Goal: Communication & Community: Answer question/provide support

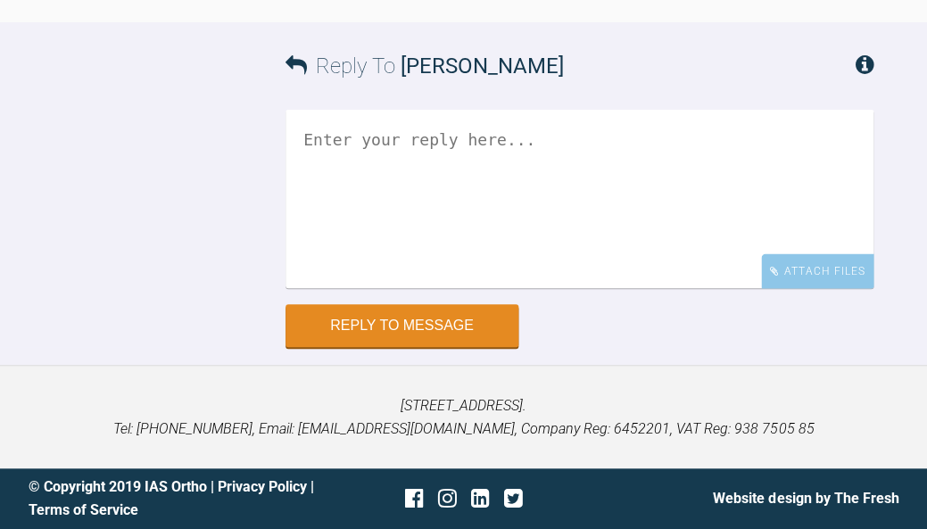
scroll to position [3032, 0]
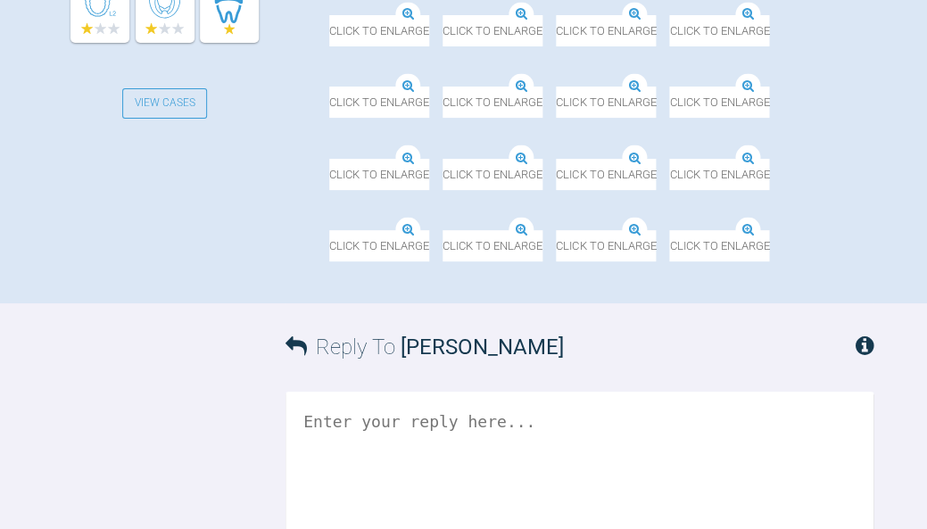
scroll to position [736, 0]
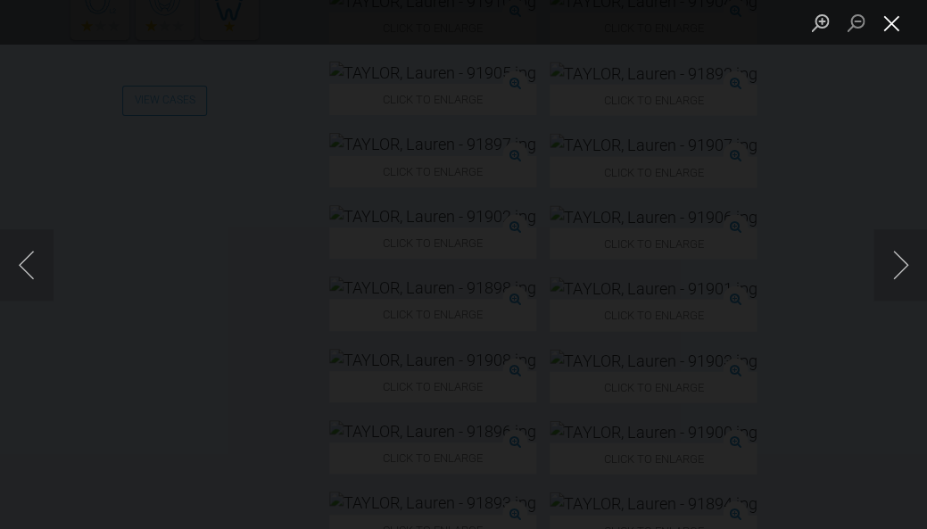
click at [895, 28] on button "Close lightbox" at bounding box center [892, 22] width 36 height 31
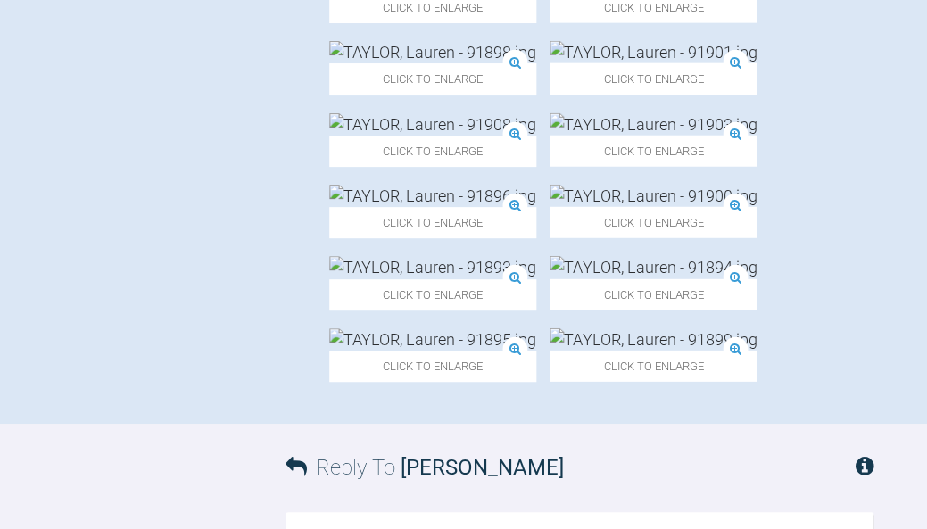
scroll to position [968, 0]
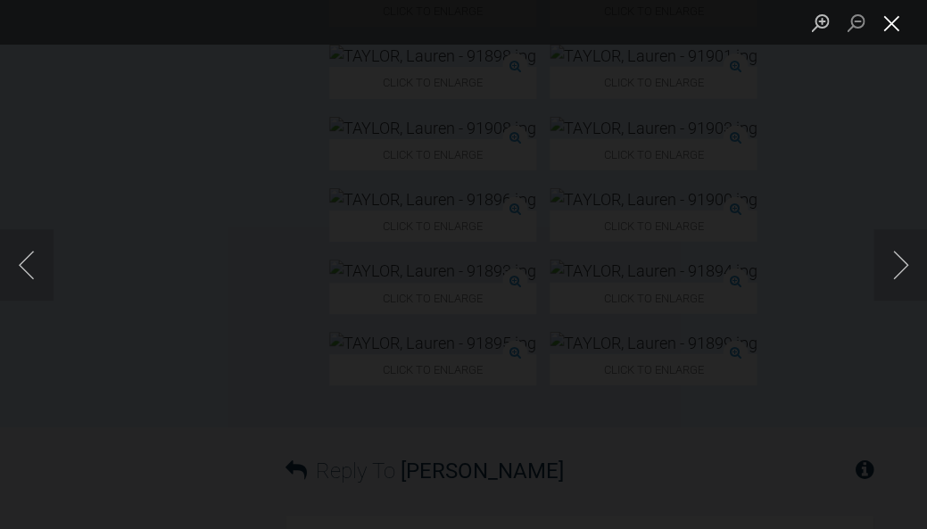
click at [896, 34] on button "Close lightbox" at bounding box center [892, 22] width 36 height 31
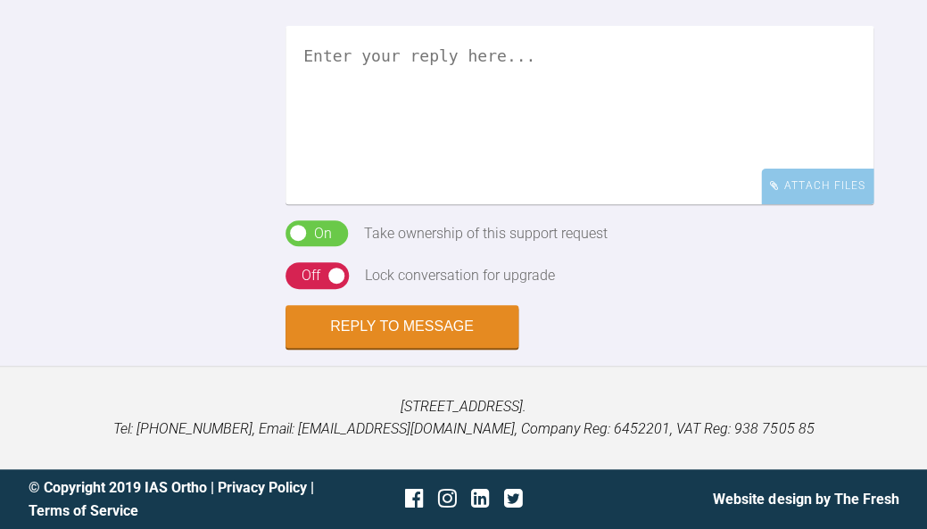
scroll to position [2231, 0]
click at [711, 204] on textarea at bounding box center [580, 115] width 588 height 179
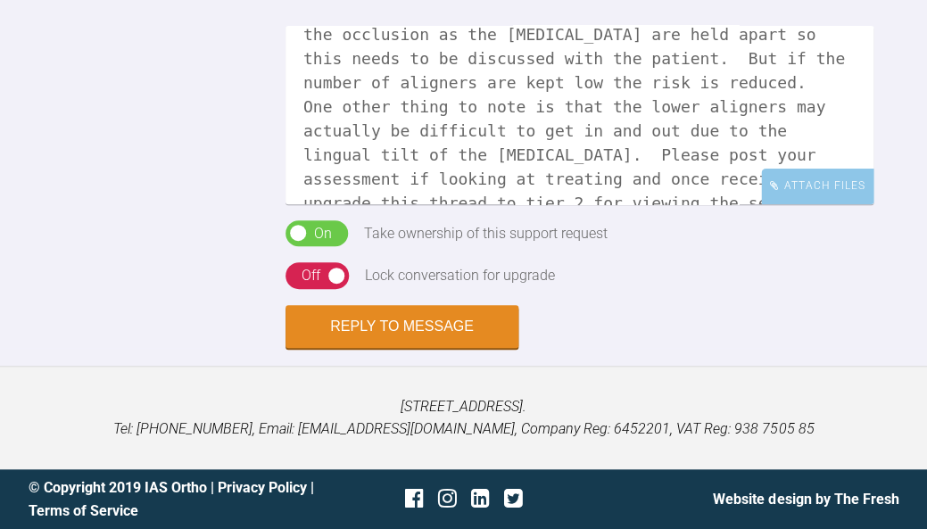
scroll to position [140, 0]
click at [653, 204] on textarea "Hi Rulah, if you are limiting movement 3-3 then this should be ok, I wouldn't m…" at bounding box center [580, 115] width 588 height 179
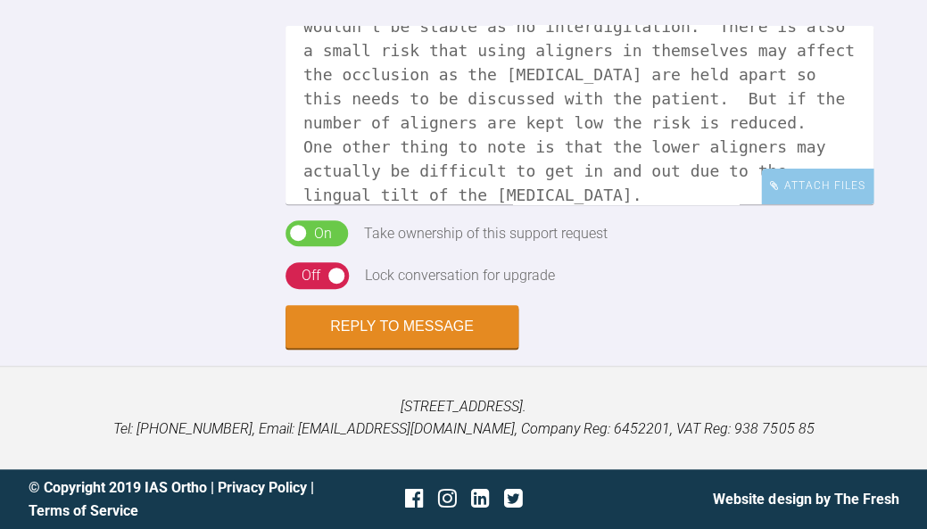
scroll to position [160, 0]
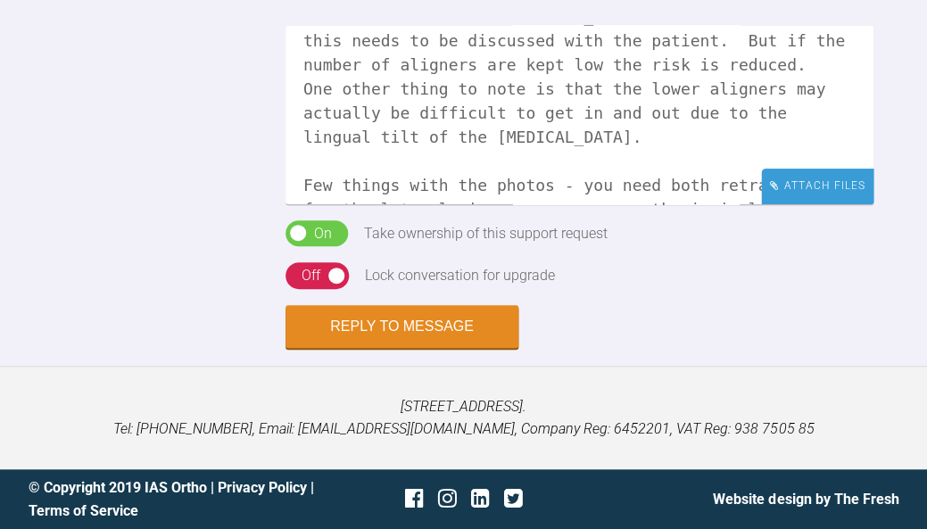
click at [852, 187] on div "Attach Files" at bounding box center [817, 186] width 112 height 35
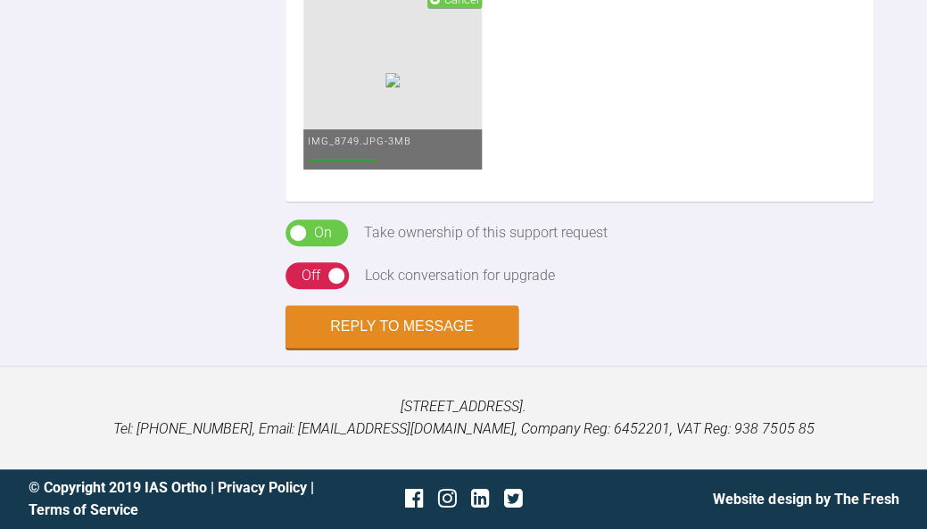
scroll to position [190, 0]
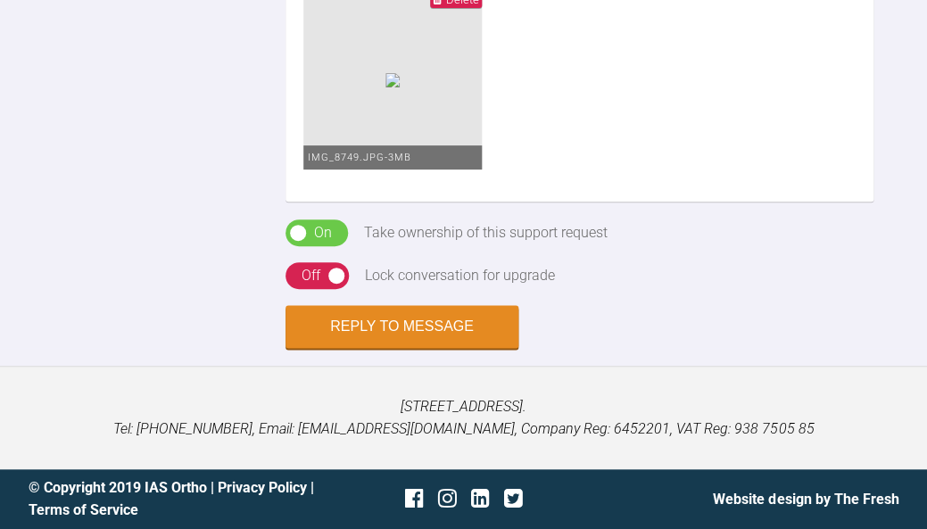
scroll to position [282, 0]
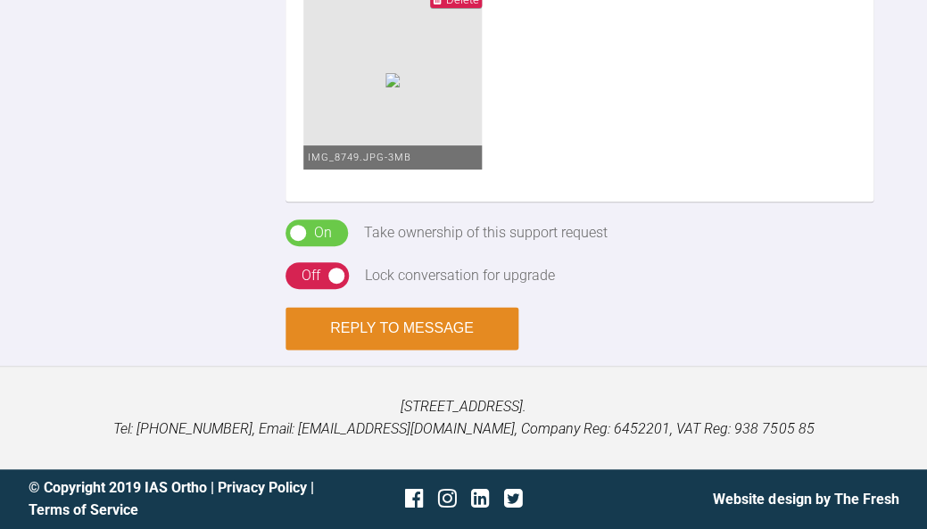
type textarea "Hi Rulah, if you are limiting movement 3-3 then this should be ok, I wouldn't m…"
click at [417, 350] on button "Reply to Message" at bounding box center [402, 328] width 233 height 43
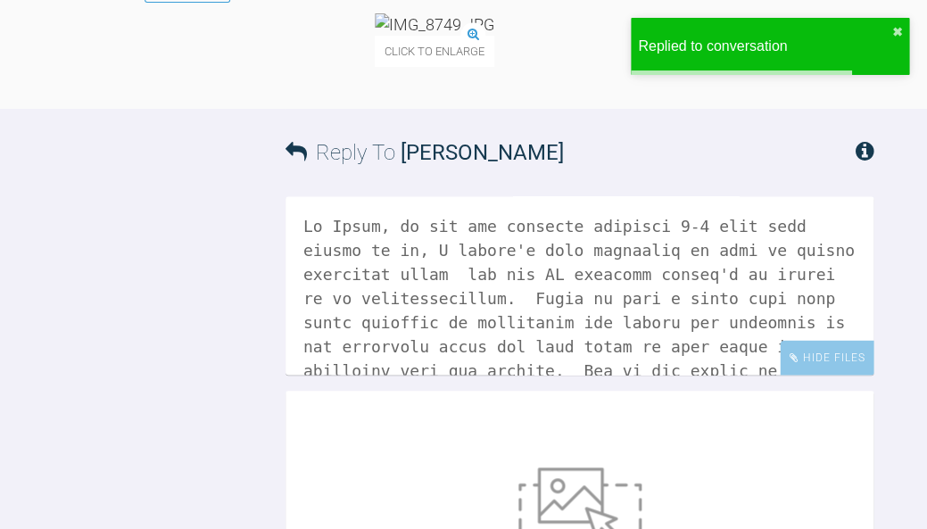
scroll to position [2064, 0]
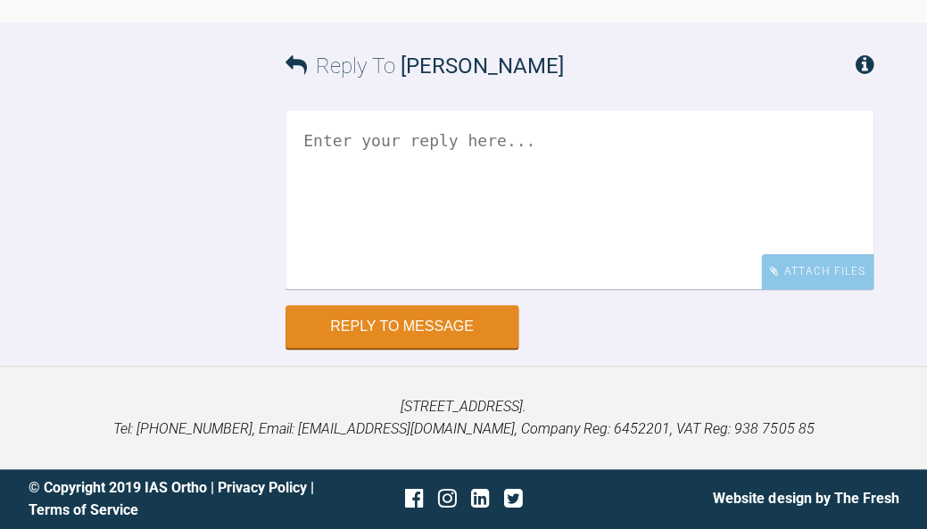
scroll to position [4139, 0]
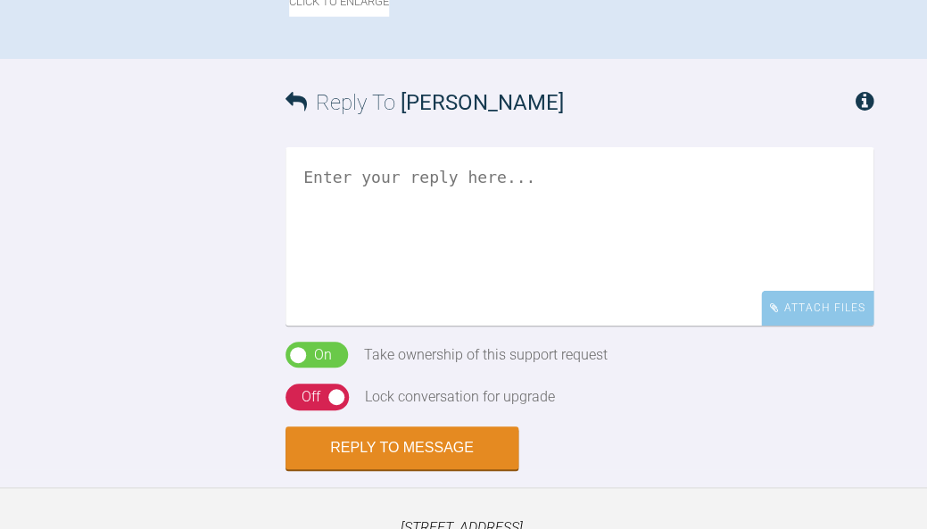
scroll to position [1038, 0]
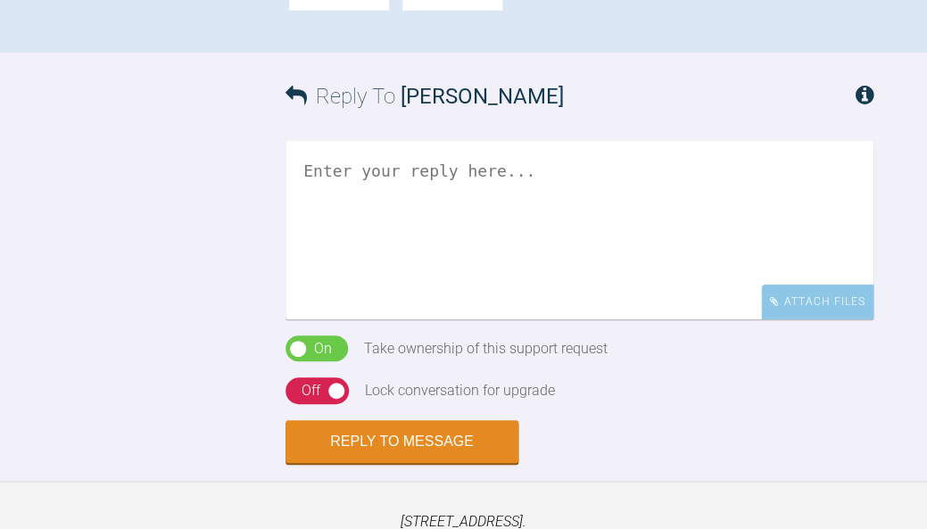
click at [693, 320] on textarea at bounding box center [580, 230] width 588 height 179
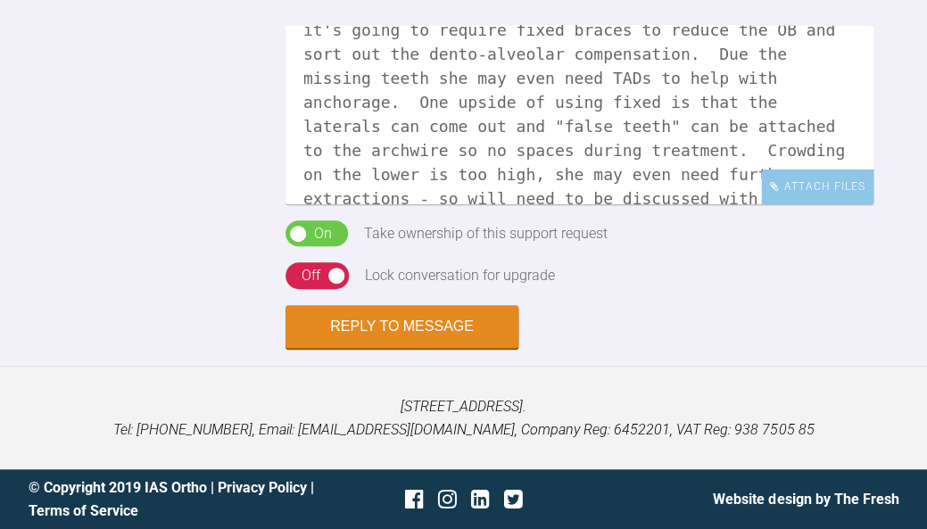
scroll to position [1217, 0]
click at [674, 176] on textarea "Hi [PERSON_NAME], I'm afraid this case is a referral as it's going to require f…" at bounding box center [580, 115] width 588 height 179
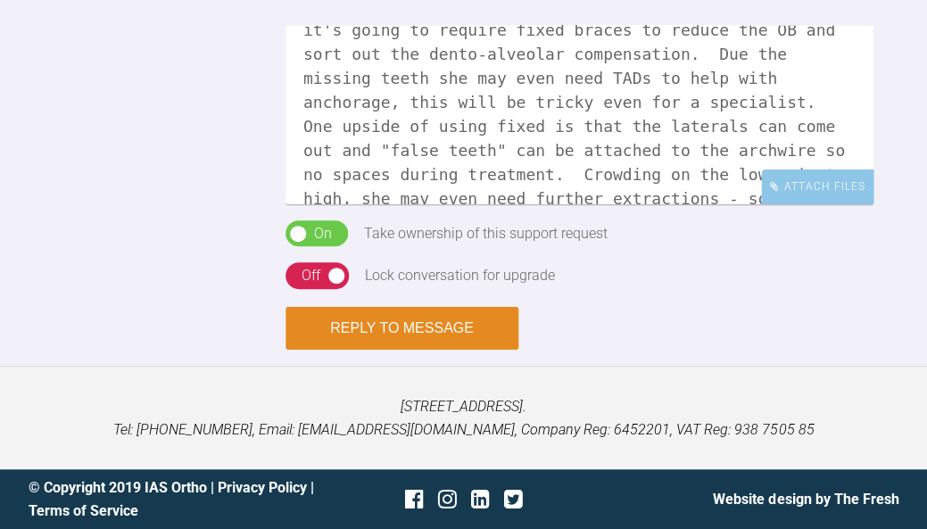
type textarea "Hi [PERSON_NAME], I'm afraid this case is a referral as it's going to require f…"
click at [476, 350] on button "Reply to Message" at bounding box center [402, 328] width 233 height 43
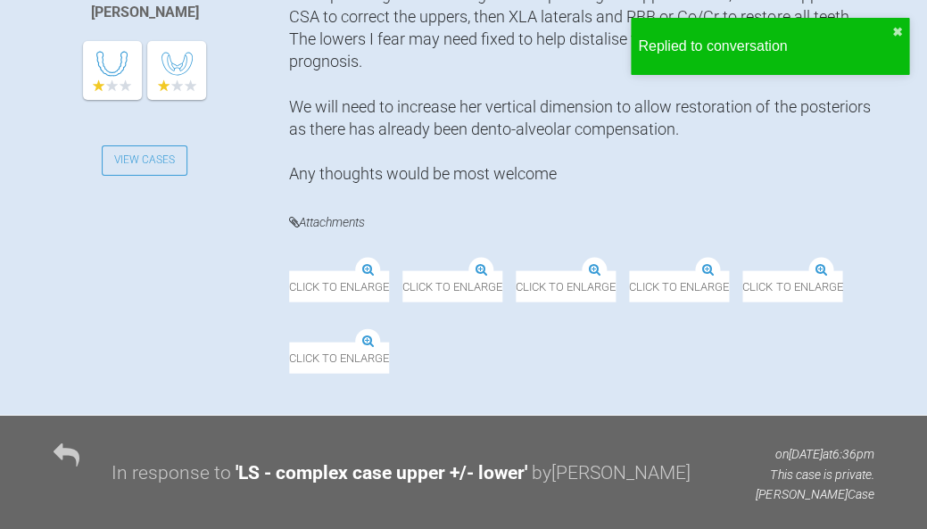
scroll to position [674, 0]
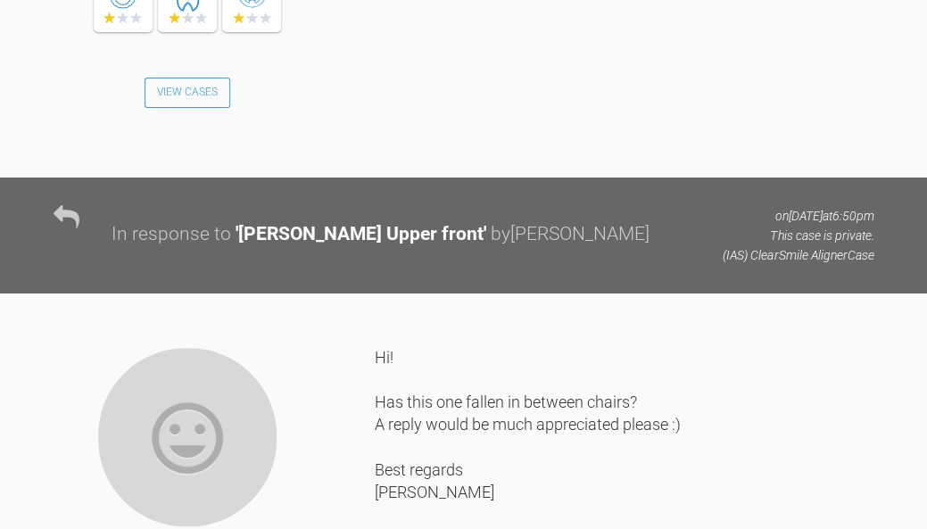
scroll to position [1539, 0]
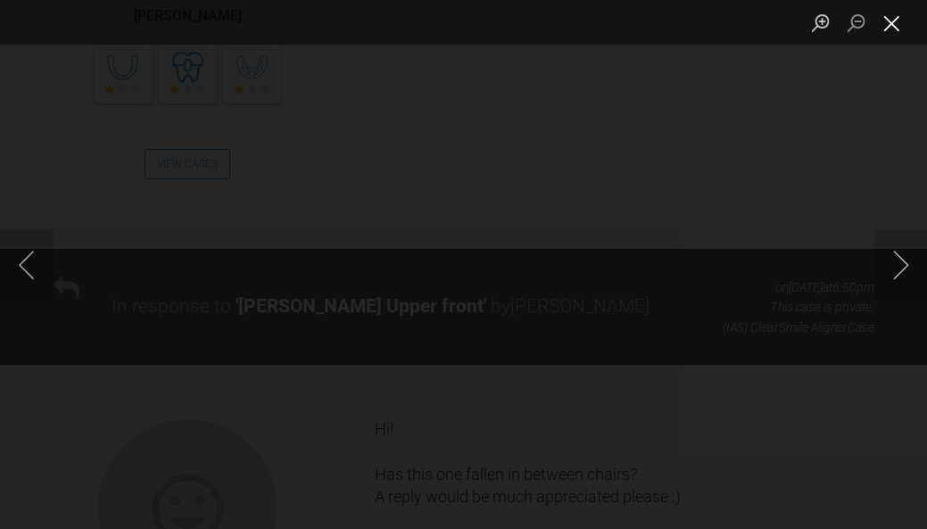
click at [899, 24] on button "Close lightbox" at bounding box center [892, 22] width 36 height 31
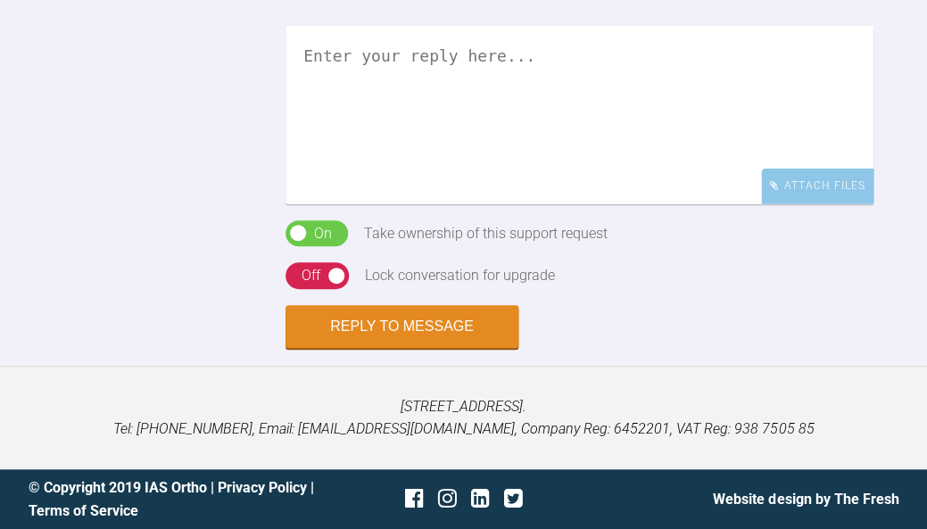
scroll to position [3362, 0]
click at [723, 204] on textarea at bounding box center [580, 115] width 588 height 179
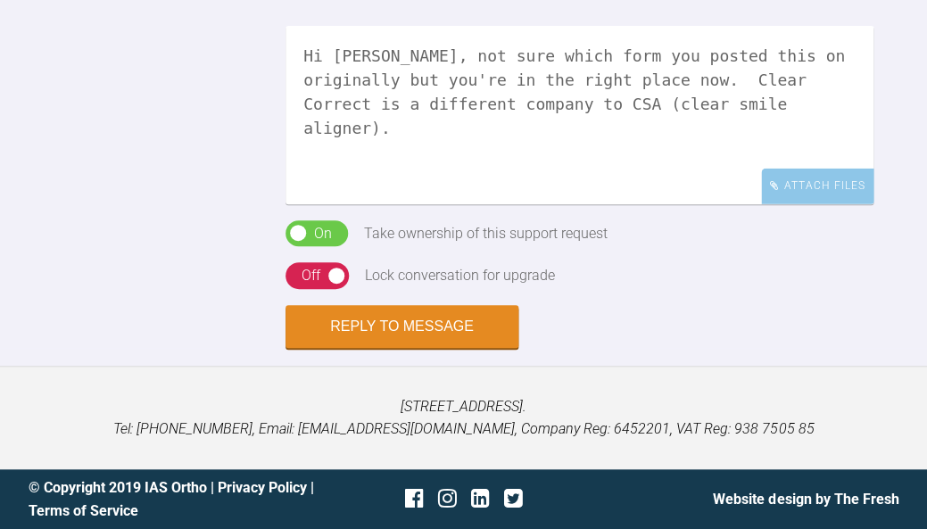
scroll to position [3455, 0]
click at [705, 138] on textarea "Hi [PERSON_NAME], not sure which form you posted this on originally but you're …" at bounding box center [580, 115] width 588 height 179
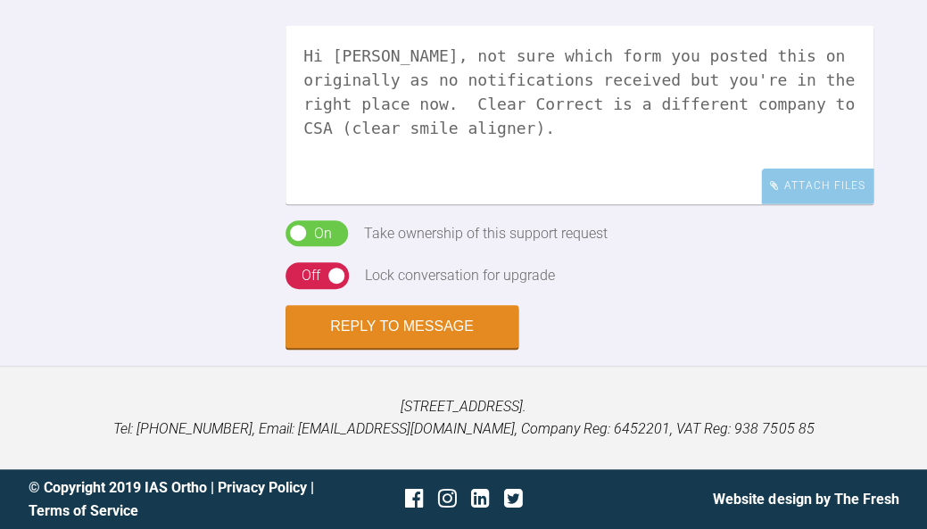
click at [594, 161] on textarea "Hi [PERSON_NAME], not sure which form you posted this on originally as no notif…" at bounding box center [580, 115] width 588 height 179
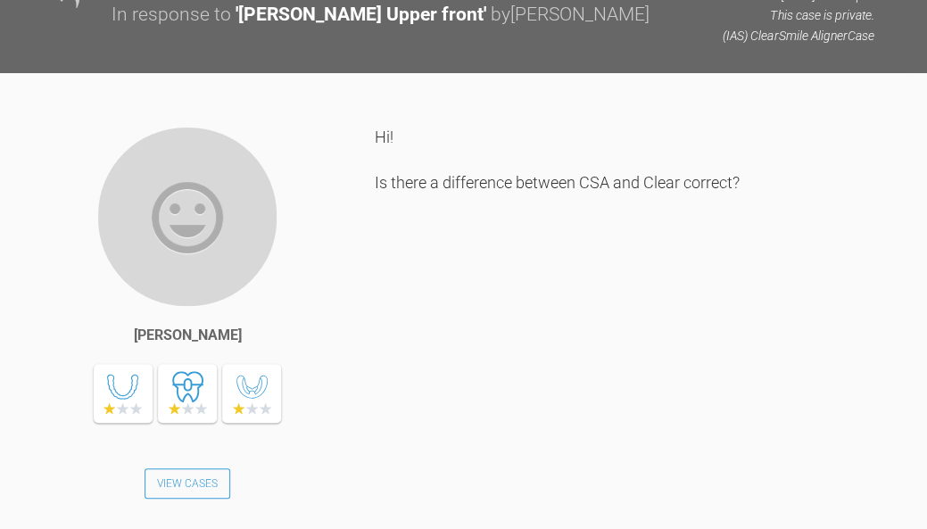
scroll to position [1220, 0]
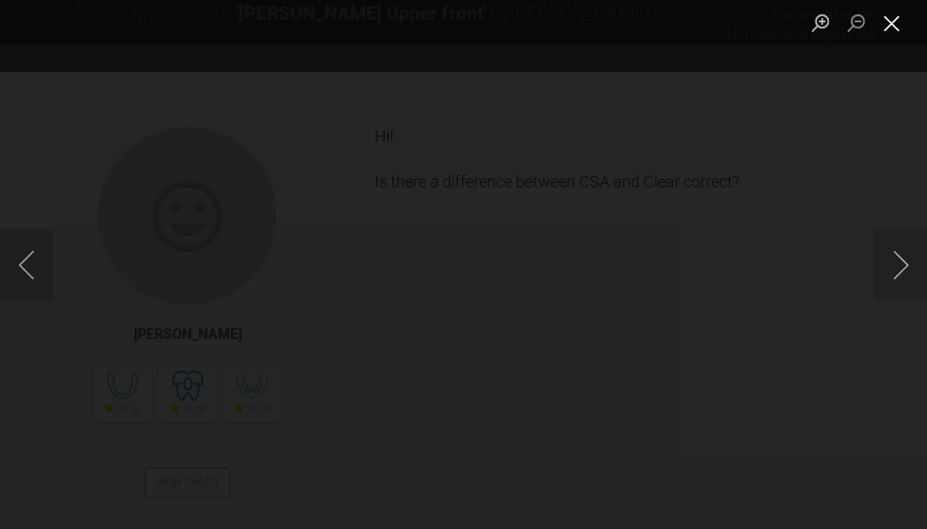
click at [894, 28] on button "Close lightbox" at bounding box center [892, 22] width 36 height 31
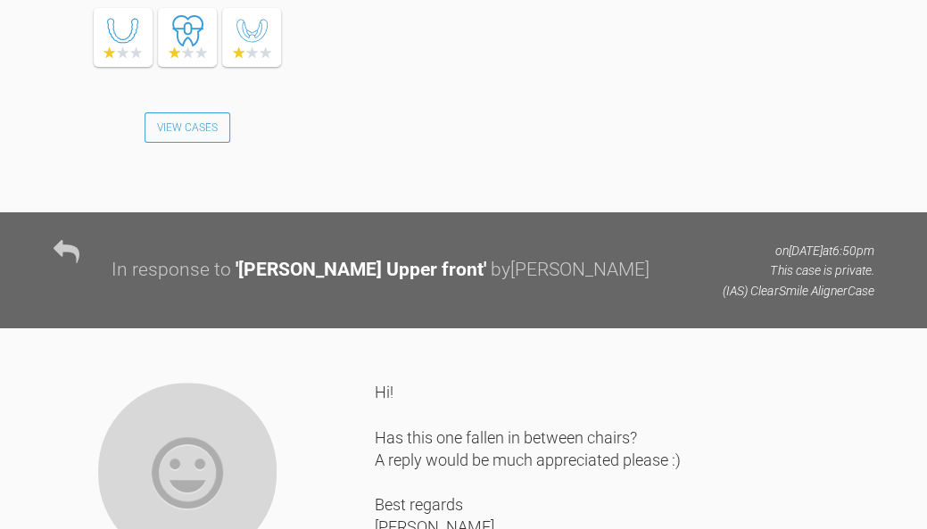
scroll to position [1585, 0]
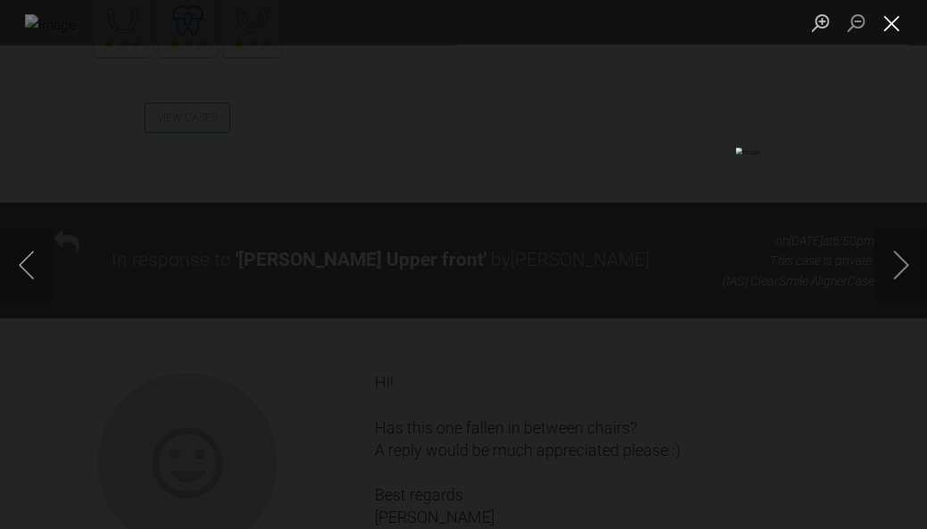
click at [890, 34] on button "Close lightbox" at bounding box center [892, 22] width 36 height 31
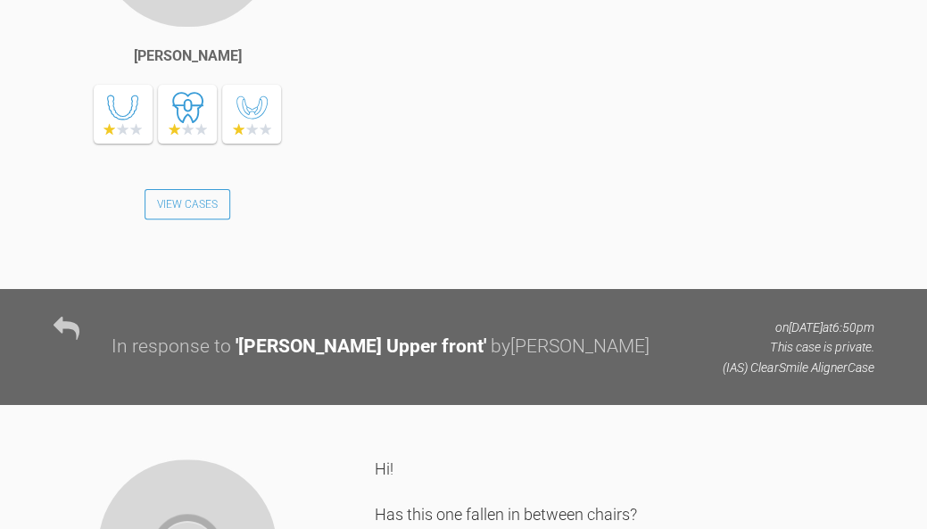
scroll to position [1532, 0]
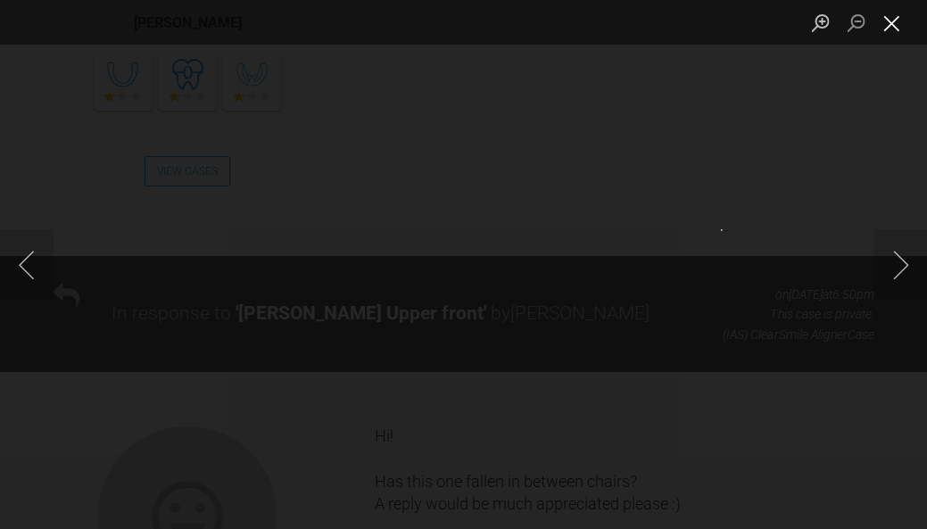
click at [895, 31] on button "Close lightbox" at bounding box center [892, 22] width 36 height 31
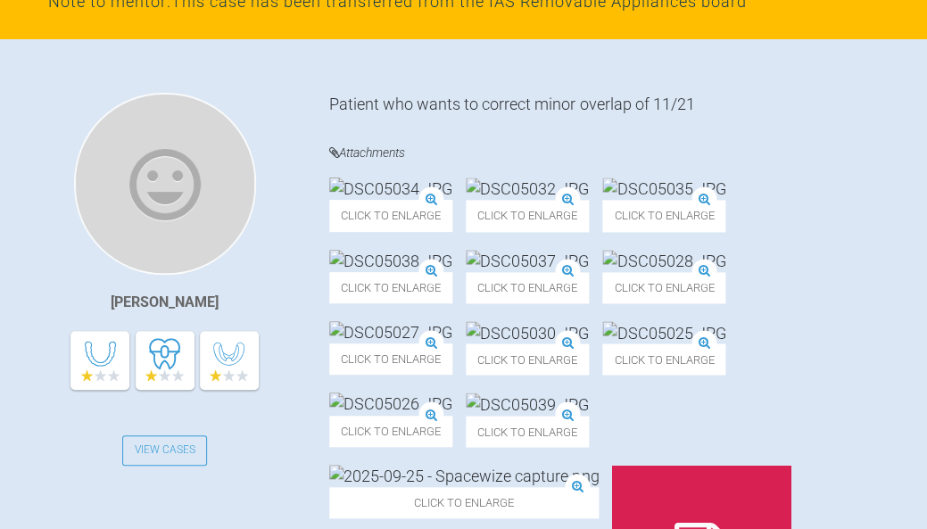
scroll to position [407, 0]
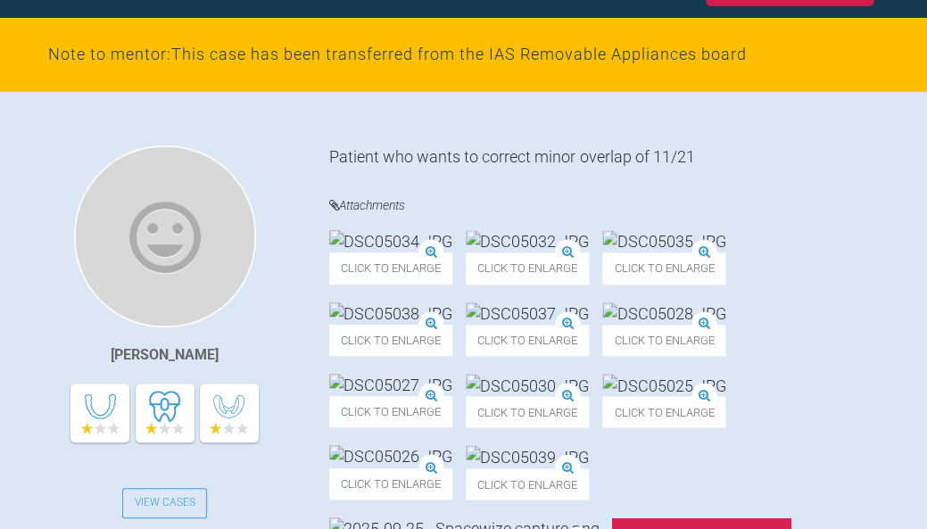
click at [440, 253] on img at bounding box center [390, 241] width 123 height 22
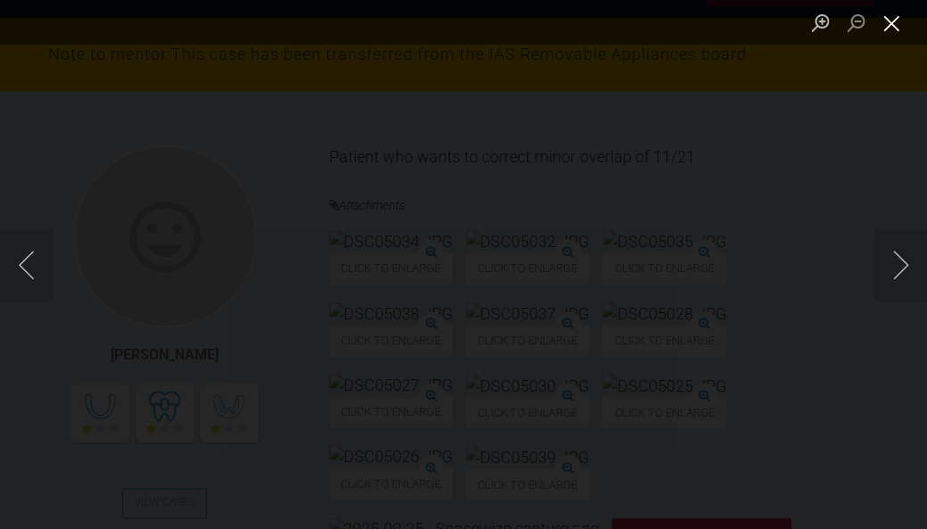
click at [900, 23] on button "Close lightbox" at bounding box center [892, 22] width 36 height 31
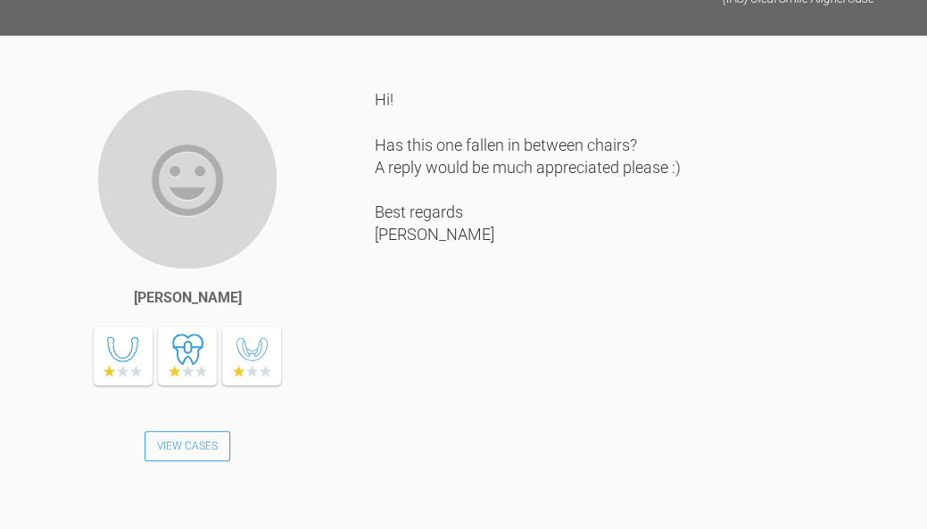
scroll to position [1876, 0]
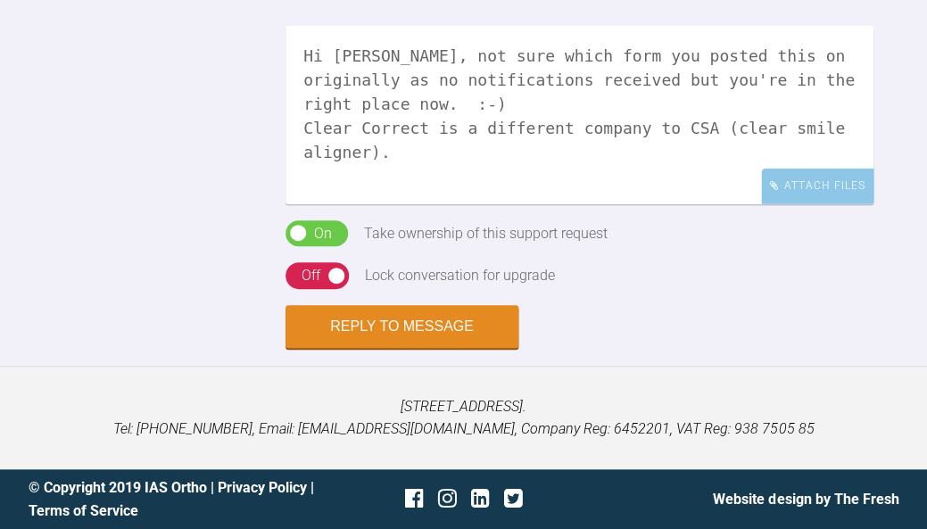
scroll to position [3292, 0]
click at [784, 204] on textarea "Hi [PERSON_NAME], not sure which form you posted this on originally as no notif…" at bounding box center [580, 115] width 588 height 179
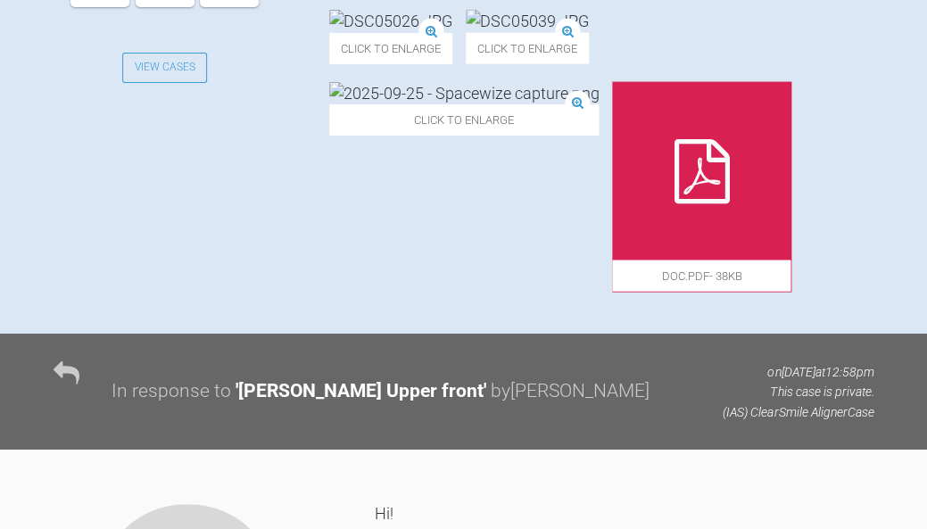
scroll to position [837, 0]
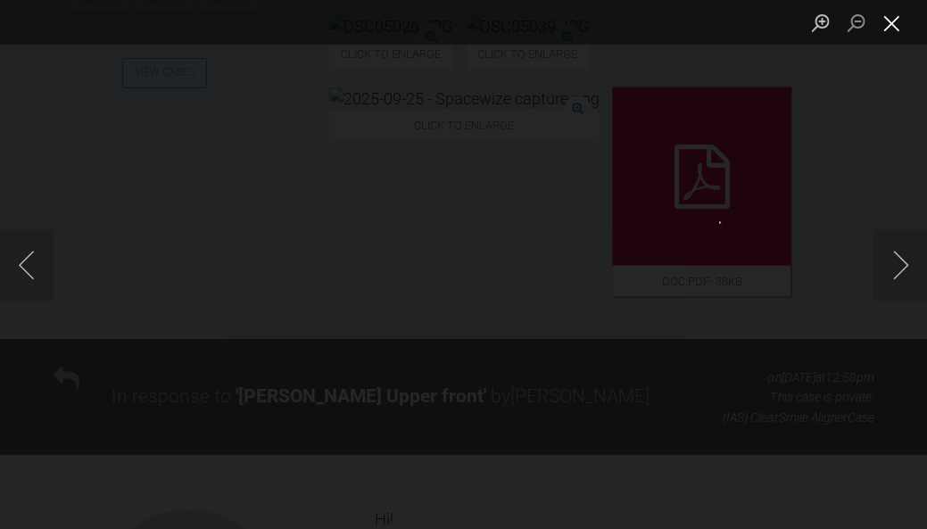
click at [897, 21] on button "Close lightbox" at bounding box center [892, 22] width 36 height 31
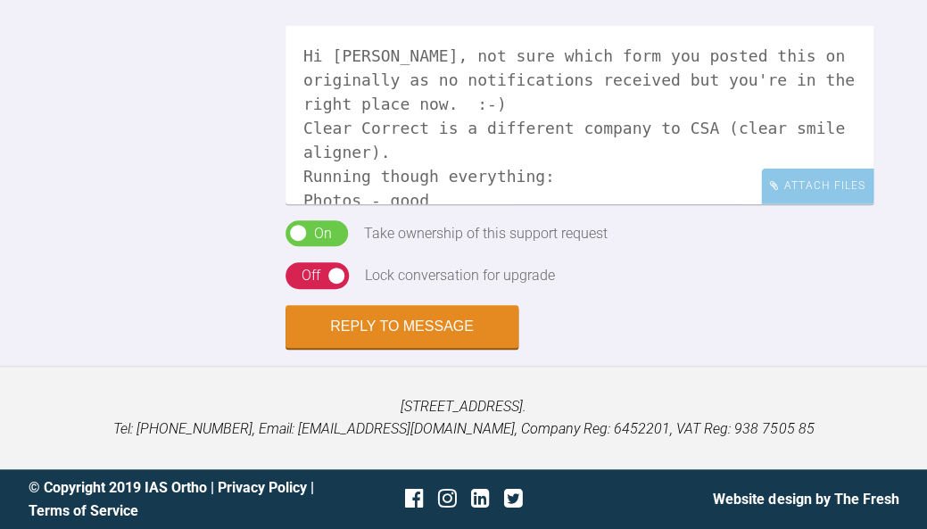
scroll to position [3540, 0]
click at [486, 169] on textarea "Hi [PERSON_NAME], not sure which form you posted this on originally as no notif…" at bounding box center [580, 115] width 588 height 179
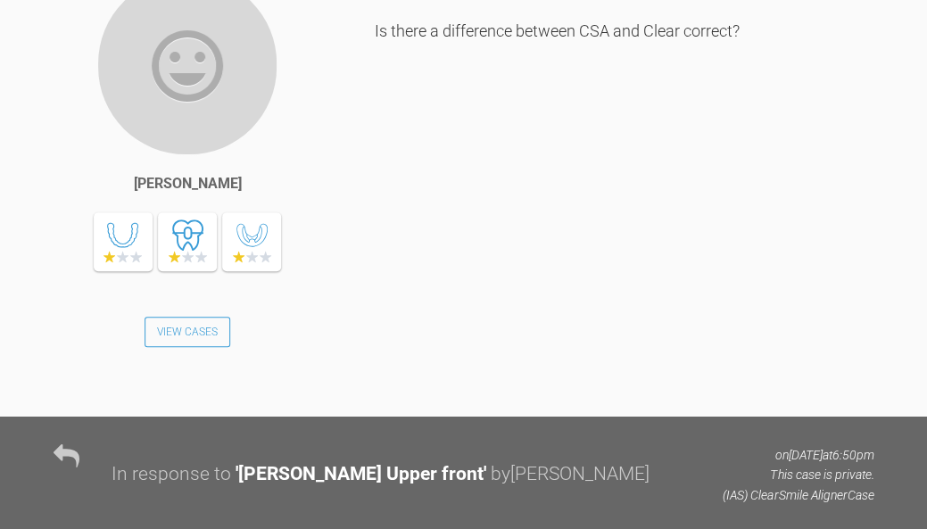
scroll to position [1376, 0]
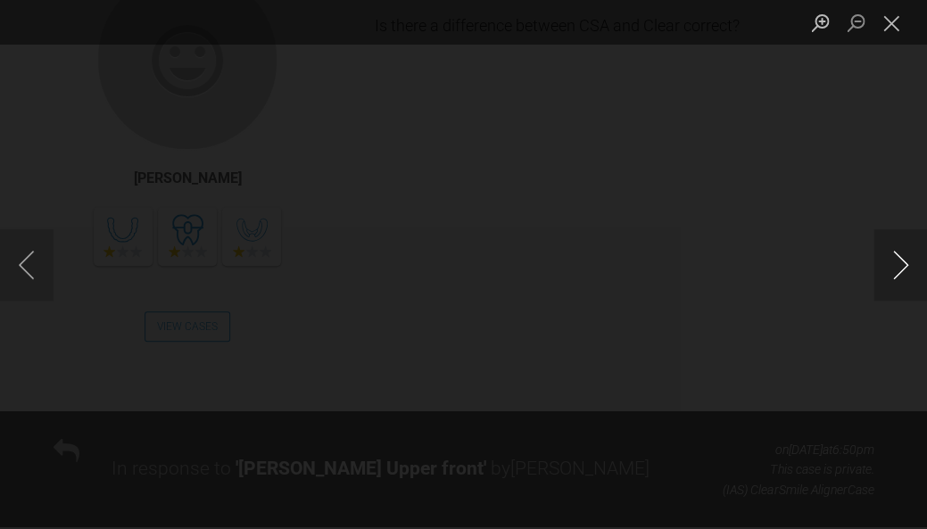
click at [894, 271] on button "Next image" at bounding box center [901, 264] width 54 height 71
click at [34, 260] on button "Previous image" at bounding box center [27, 264] width 54 height 71
click at [891, 29] on button "Close lightbox" at bounding box center [892, 22] width 36 height 31
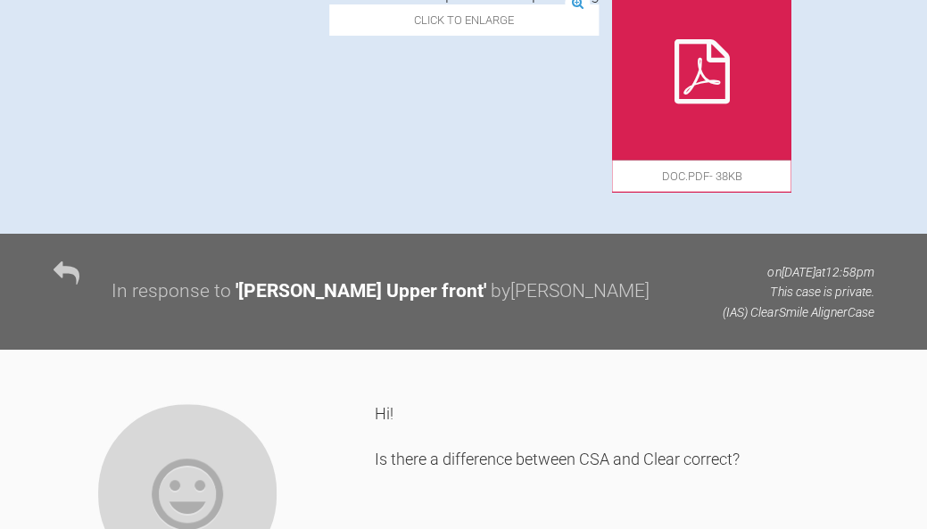
scroll to position [936, 0]
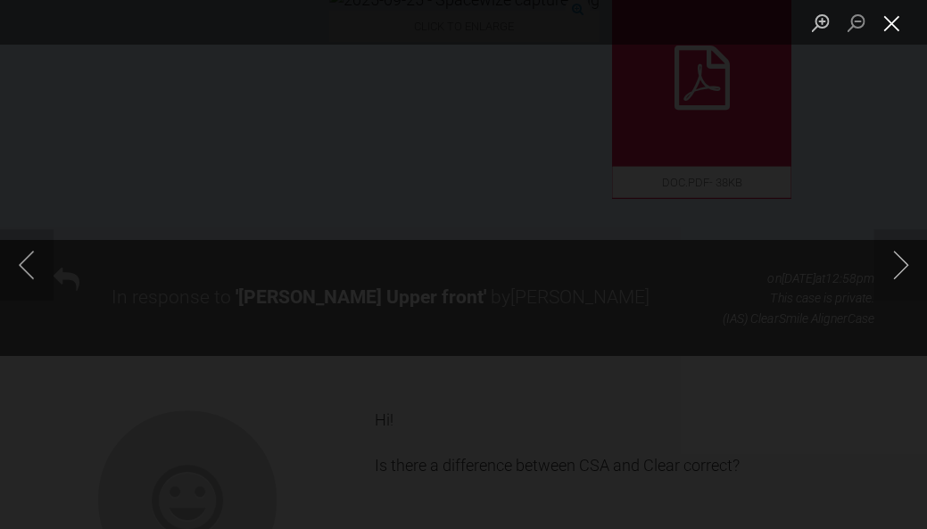
click at [895, 33] on button "Close lightbox" at bounding box center [892, 22] width 36 height 31
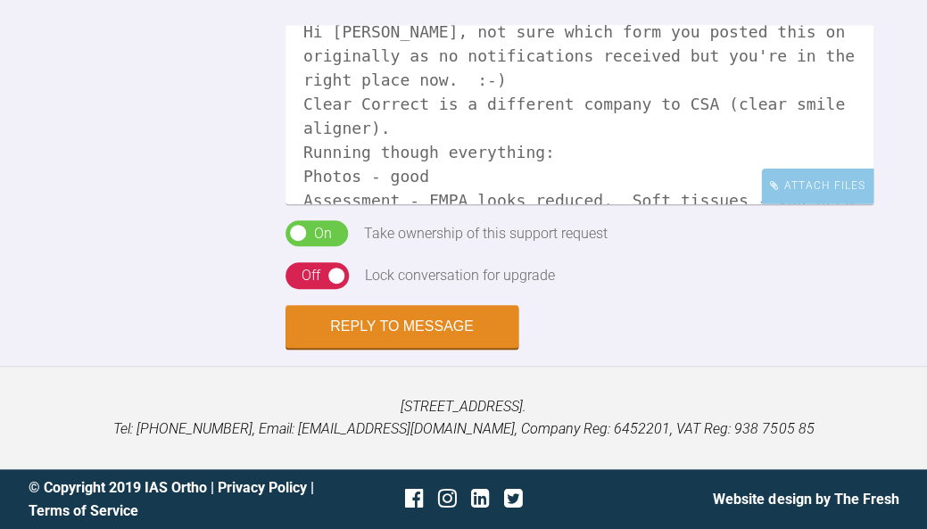
scroll to position [22, 0]
click at [734, 192] on textarea "Hi [PERSON_NAME], not sure which form you posted this on originally as no notif…" at bounding box center [580, 115] width 588 height 179
click at [311, 196] on textarea "Hi [PERSON_NAME], not sure which form you posted this on originally as no notif…" at bounding box center [580, 115] width 588 height 179
click at [739, 197] on textarea "Hi [PERSON_NAME], not sure which form you posted this on originally as no notif…" at bounding box center [580, 115] width 588 height 179
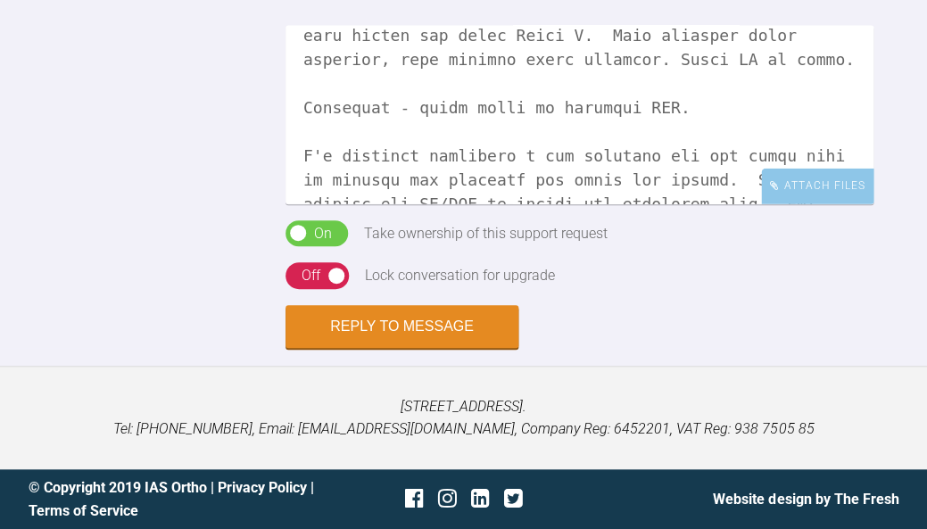
scroll to position [380, 0]
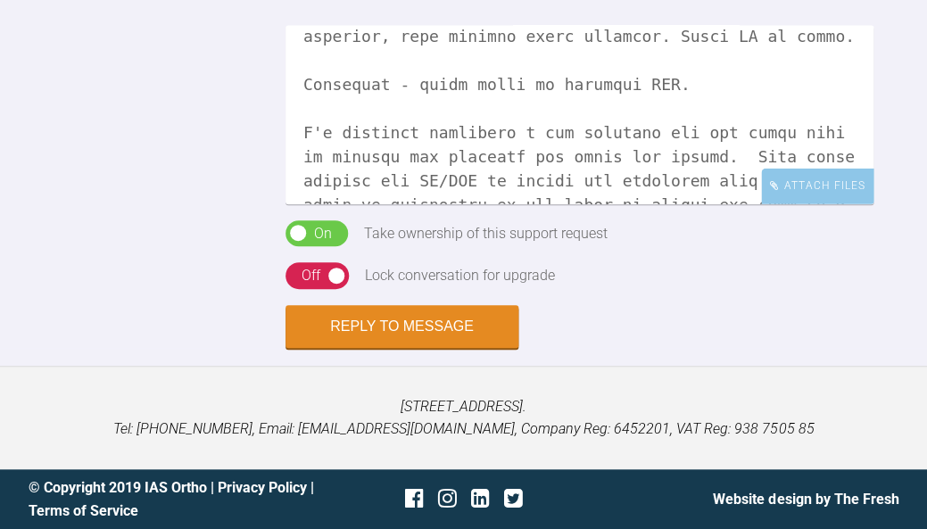
click at [587, 171] on textarea at bounding box center [580, 115] width 588 height 179
click at [616, 193] on textarea at bounding box center [580, 115] width 588 height 179
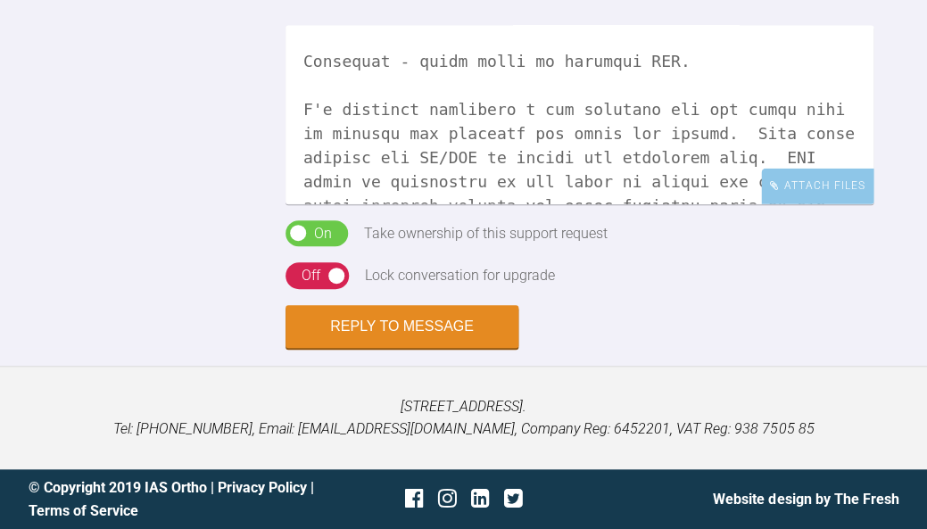
scroll to position [428, 0]
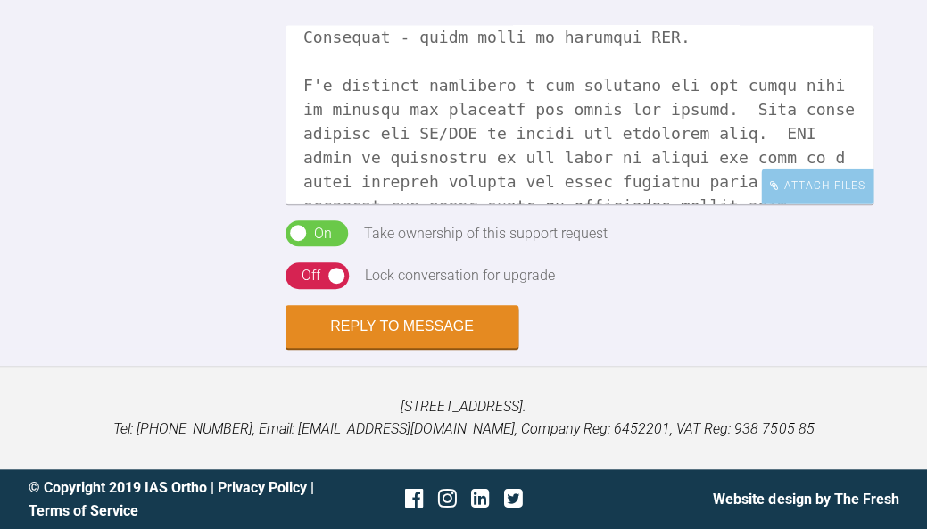
click at [588, 124] on textarea at bounding box center [580, 115] width 588 height 179
type textarea "Hi [PERSON_NAME], not sure which form you posted this on originally as no notif…"
click at [414, 325] on button "Reply to Message" at bounding box center [402, 328] width 233 height 43
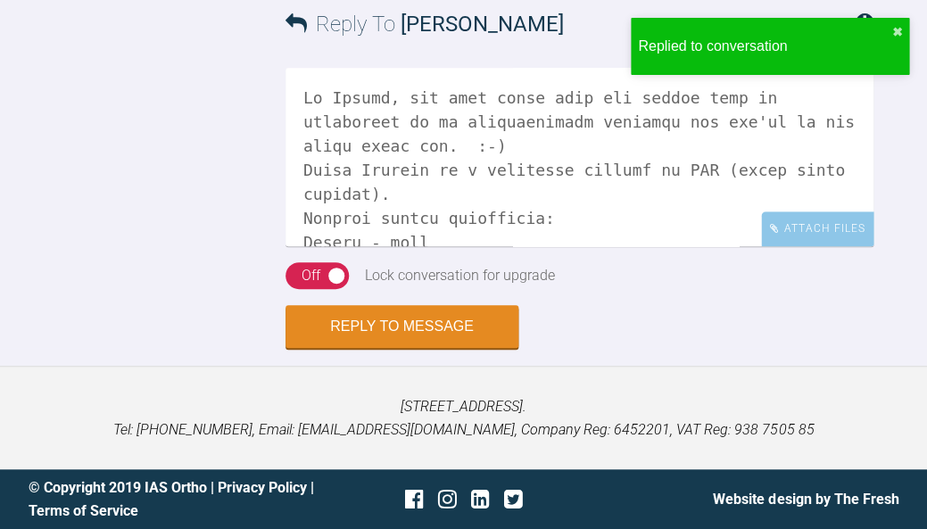
scroll to position [3903, 0]
